Goal: Find specific page/section: Find specific page/section

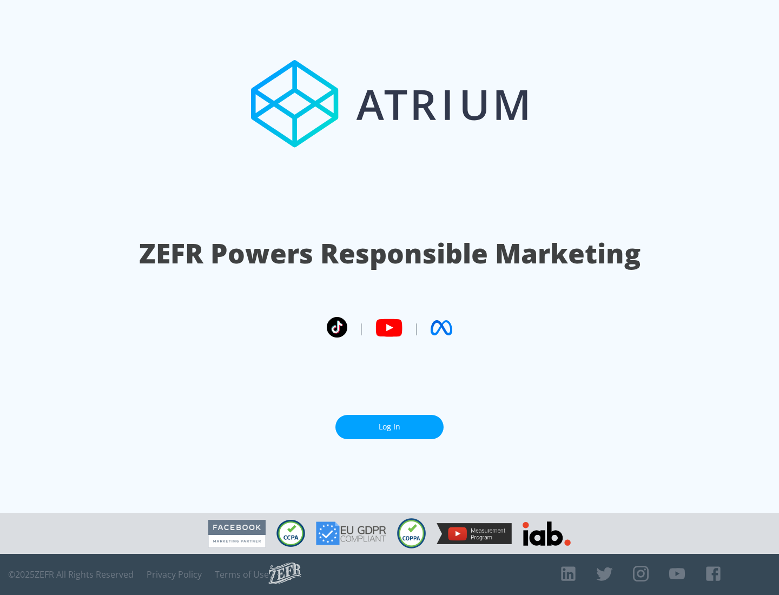
click at [390, 427] on link "Log In" at bounding box center [389, 427] width 108 height 24
